Goal: Check status

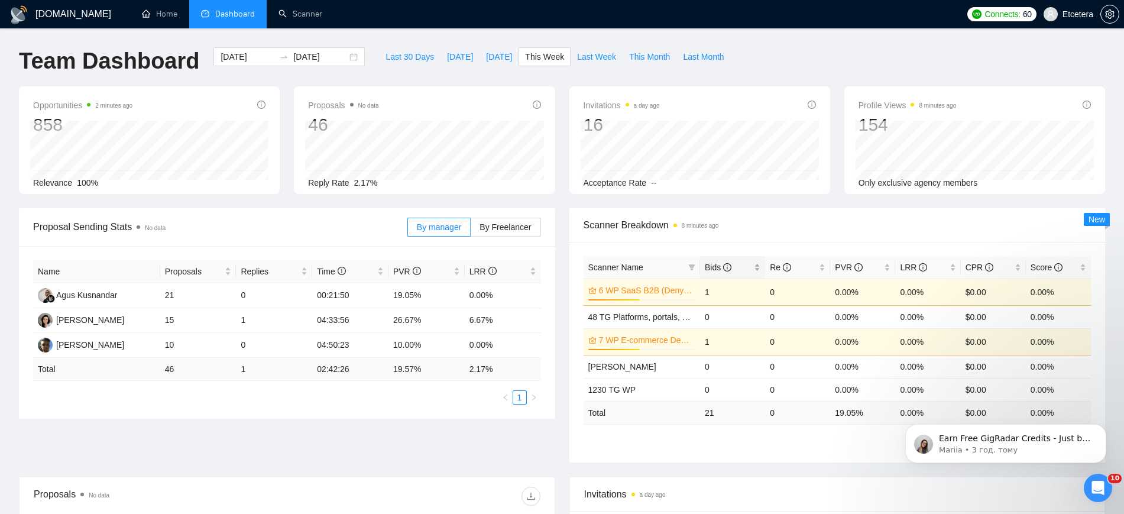
click at [755, 263] on div "Bids" at bounding box center [733, 267] width 56 height 13
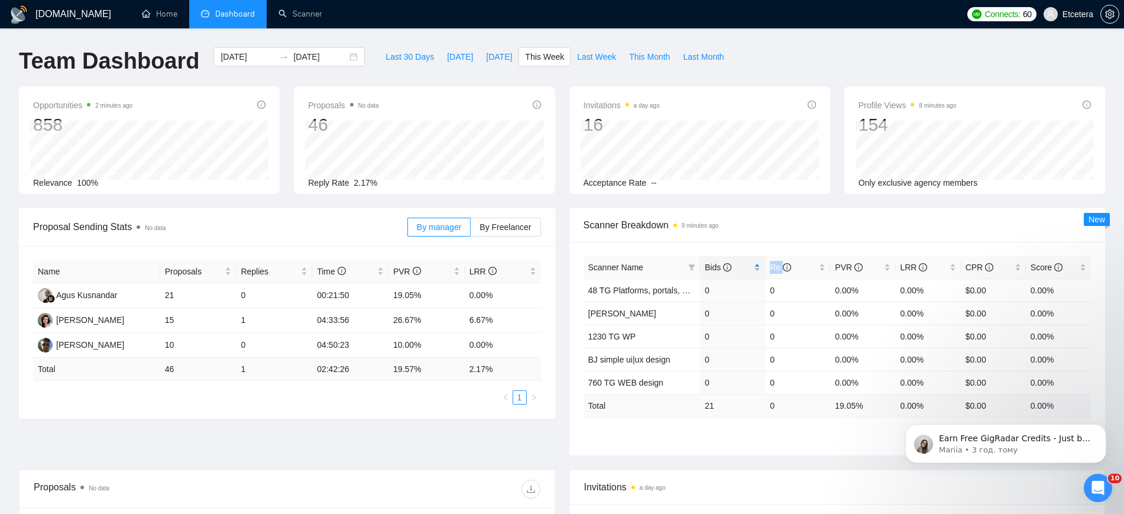
click at [755, 263] on div "Bids" at bounding box center [733, 267] width 56 height 13
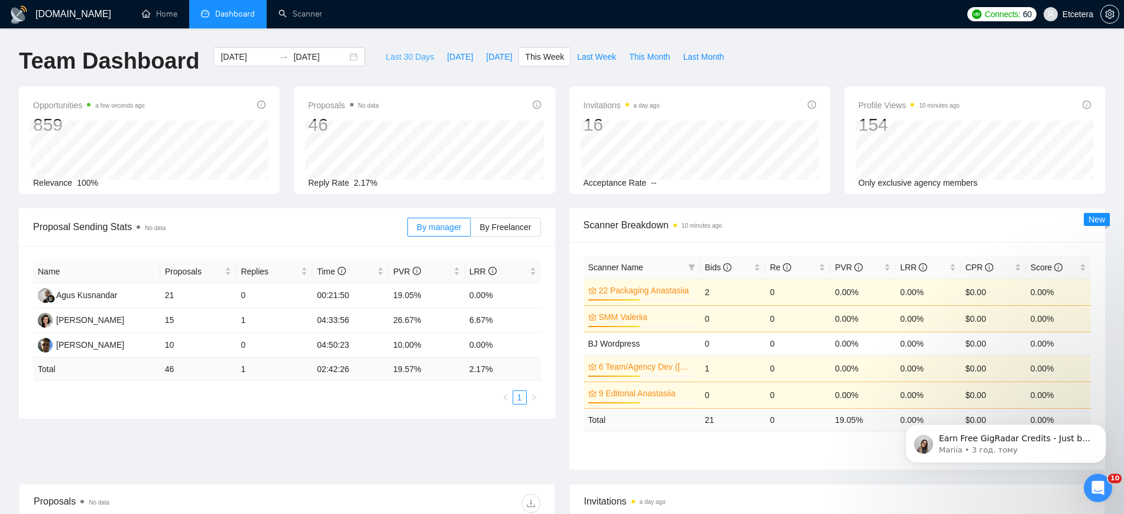
click at [404, 53] on span "Last 30 Days" at bounding box center [409, 56] width 48 height 13
type input "2025-07-23"
type input "2025-08-22"
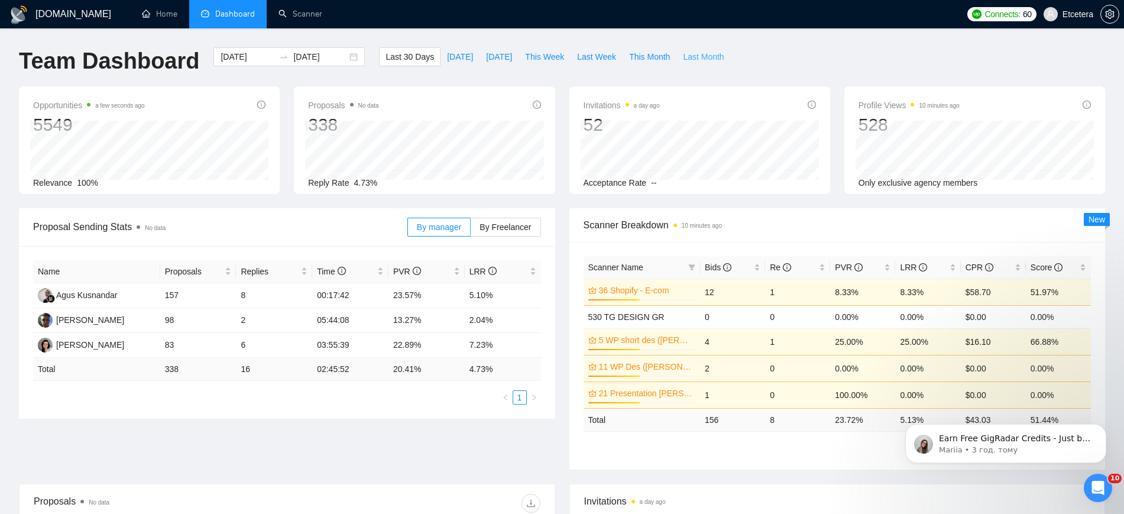
click at [686, 58] on span "Last Month" at bounding box center [703, 56] width 41 height 13
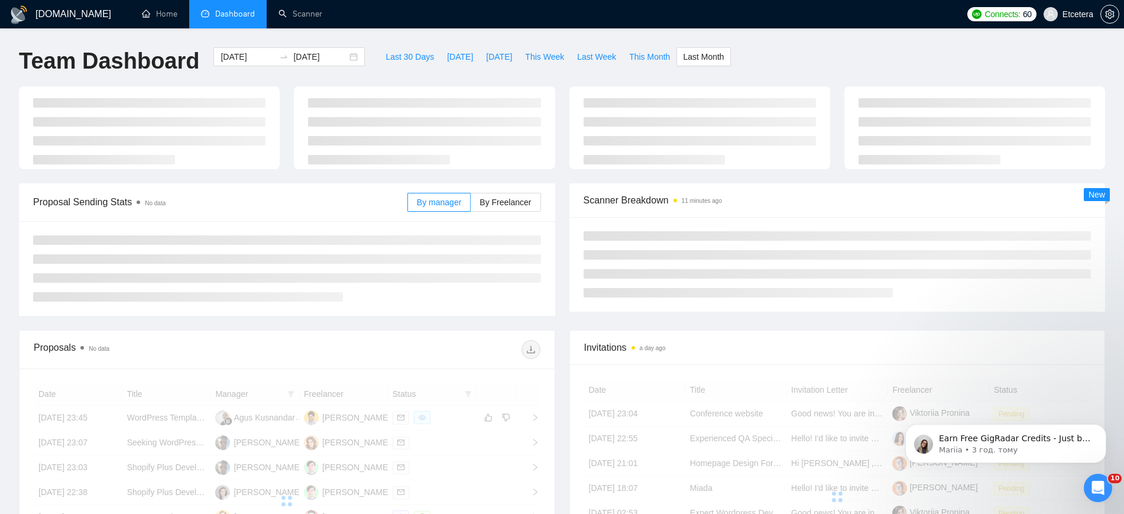
type input "2025-07-01"
type input "2025-07-31"
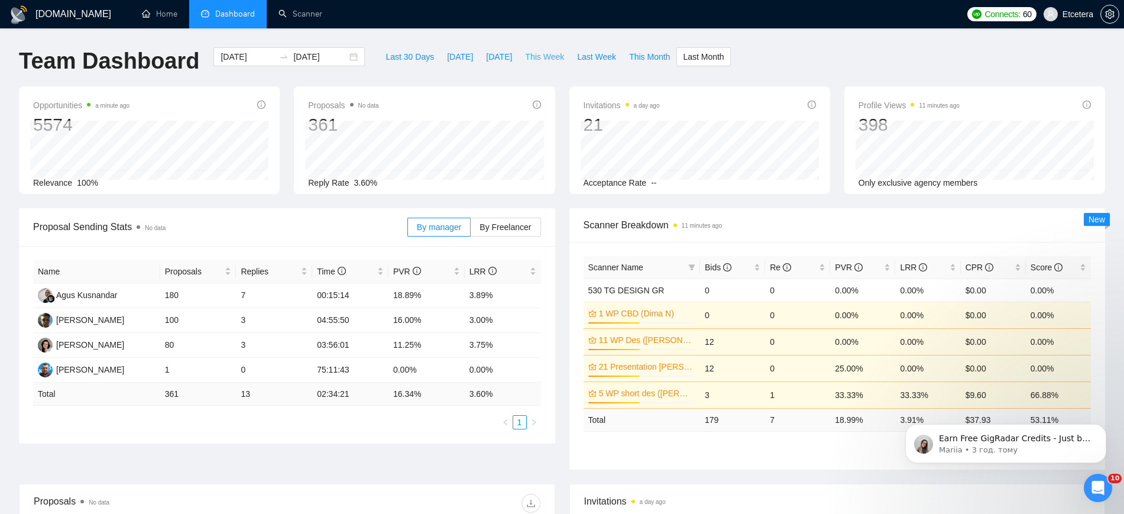
click at [538, 57] on span "This Week" at bounding box center [544, 56] width 39 height 13
type input "[DATE]"
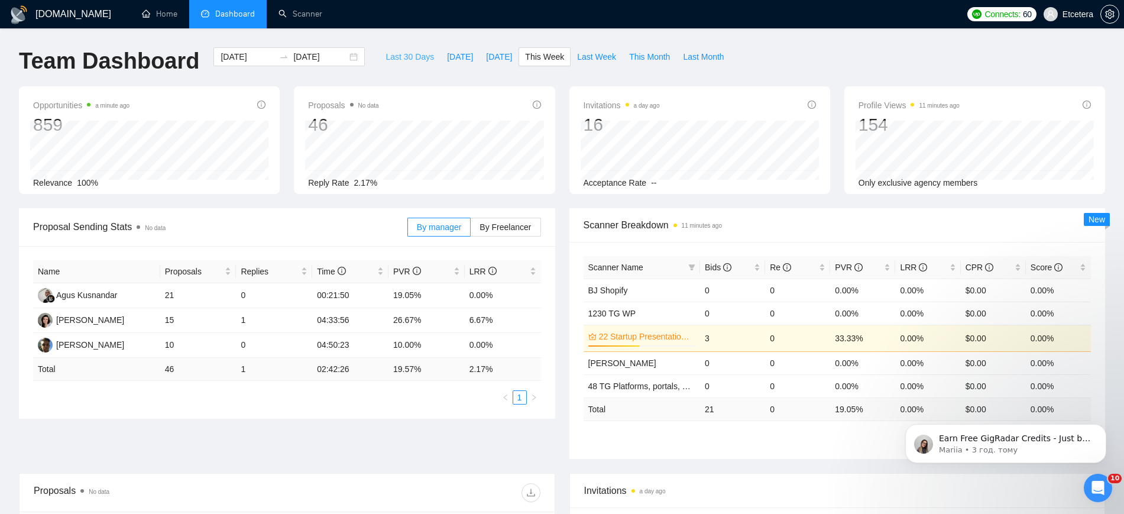
click at [400, 58] on span "Last 30 Days" at bounding box center [409, 56] width 48 height 13
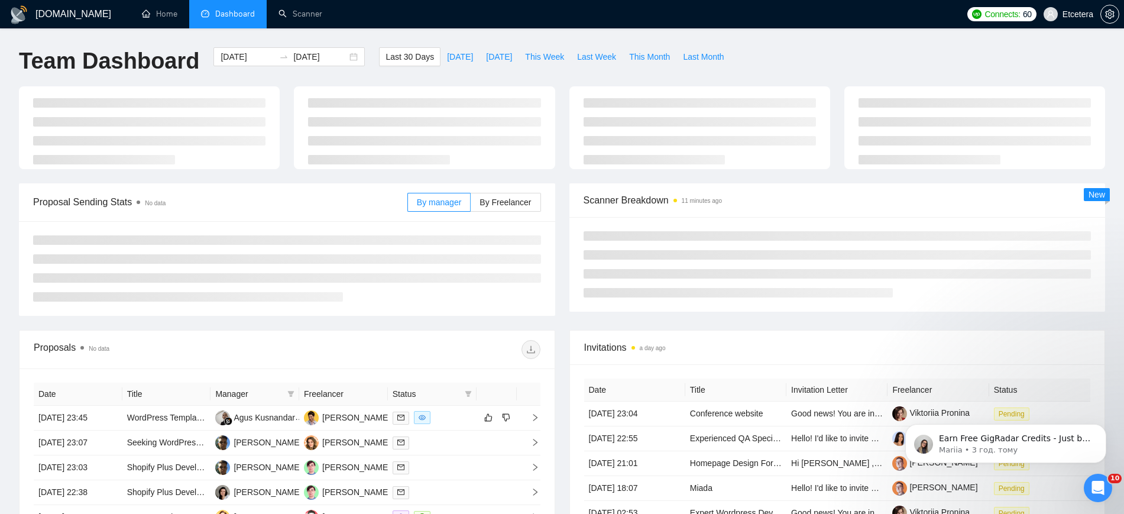
type input "2025-07-23"
type input "2025-08-22"
